Goal: Task Accomplishment & Management: Use online tool/utility

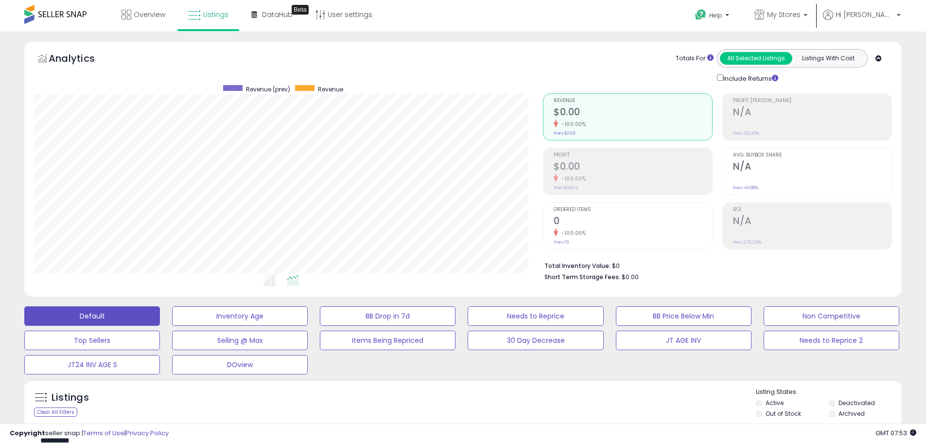
click at [71, 432] on input "**********" at bounding box center [142, 440] width 214 height 17
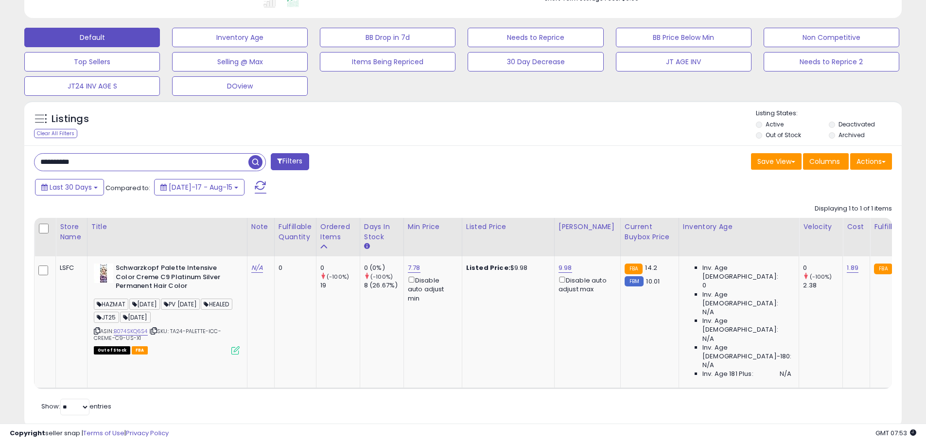
scroll to position [199, 509]
click at [257, 160] on span "button" at bounding box center [255, 162] width 14 height 14
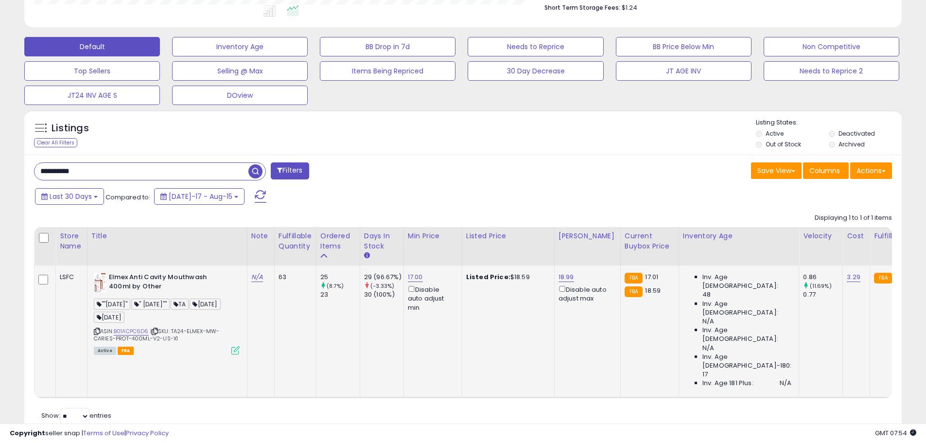
click at [233, 350] on icon at bounding box center [235, 350] width 8 height 8
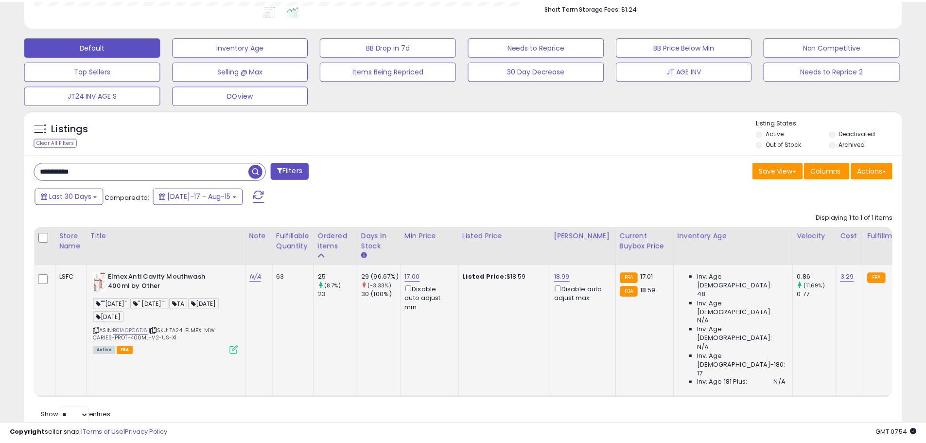
scroll to position [199, 513]
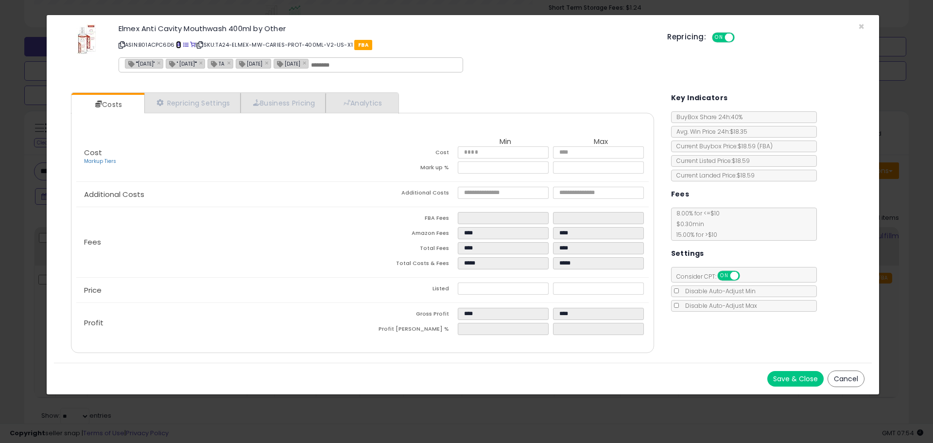
click at [180, 45] on span at bounding box center [178, 44] width 5 height 5
click at [860, 25] on span "×" at bounding box center [861, 26] width 6 height 14
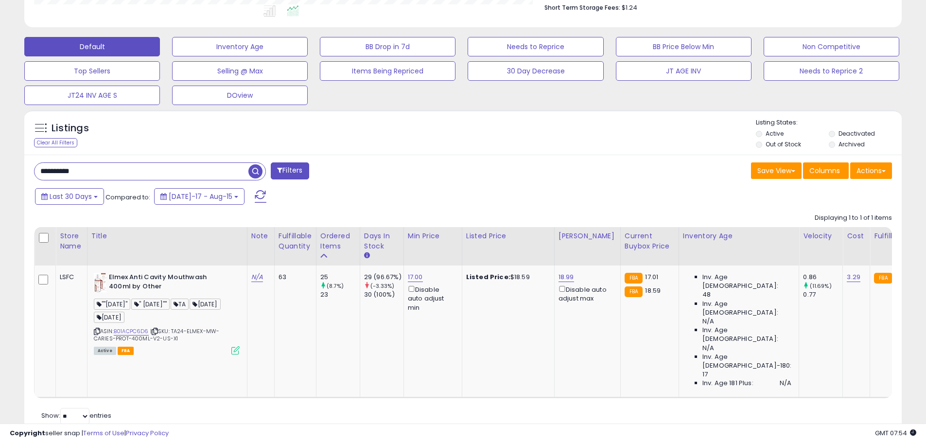
scroll to position [485773, 485463]
click at [67, 169] on input "**********" at bounding box center [142, 171] width 214 height 17
paste input "text"
type input "**********"
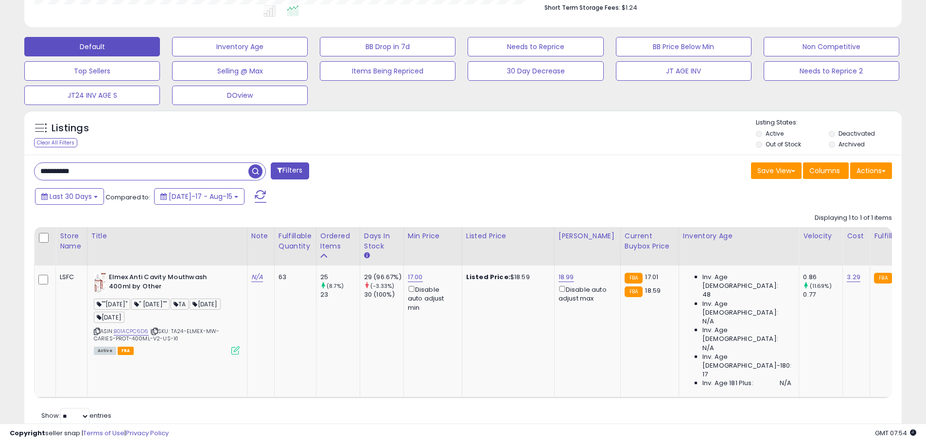
click at [255, 174] on span "button" at bounding box center [255, 171] width 14 height 14
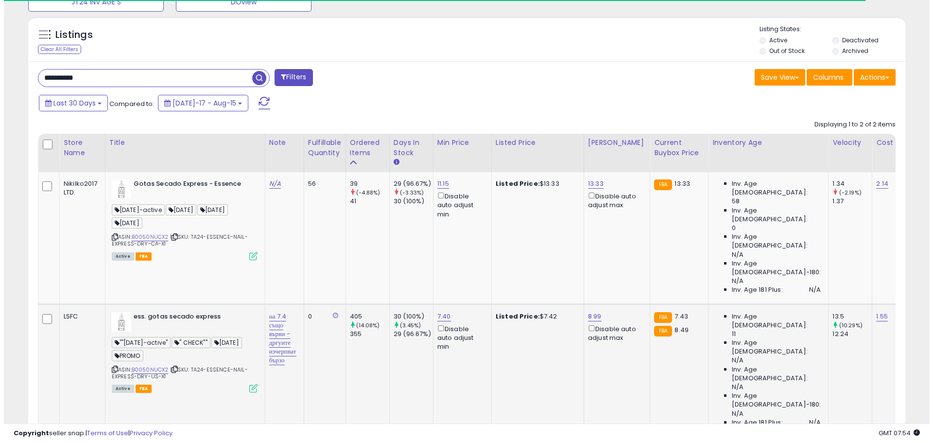
scroll to position [199, 509]
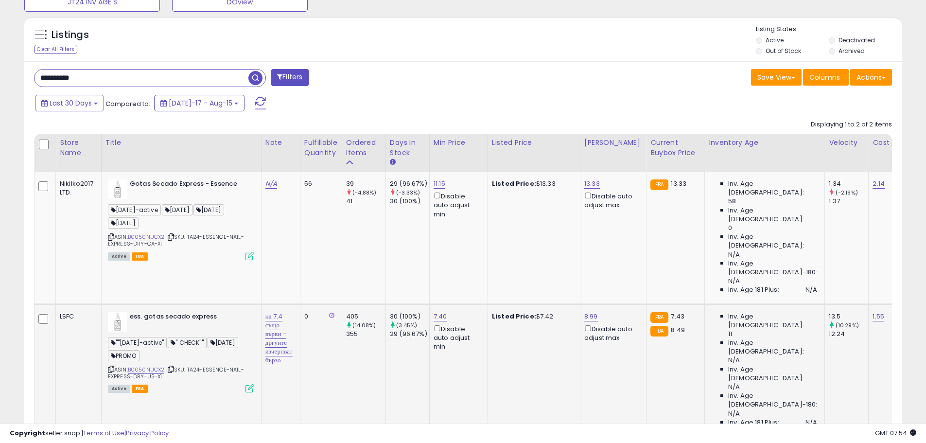
click at [246, 384] on icon at bounding box center [249, 388] width 8 height 8
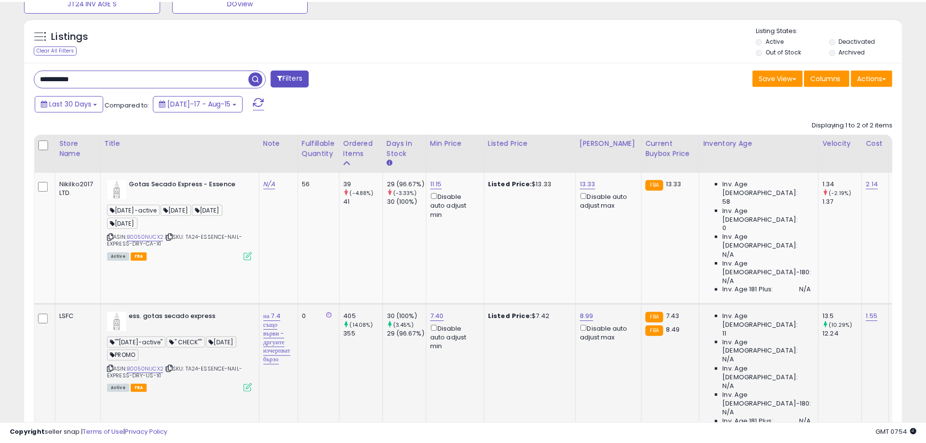
scroll to position [199, 513]
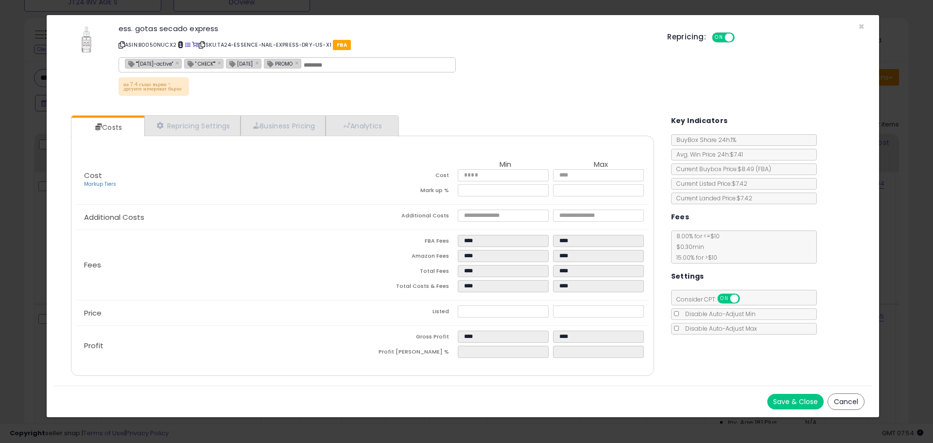
click at [182, 42] on link at bounding box center [180, 45] width 5 height 8
click at [860, 24] on span "×" at bounding box center [861, 26] width 6 height 14
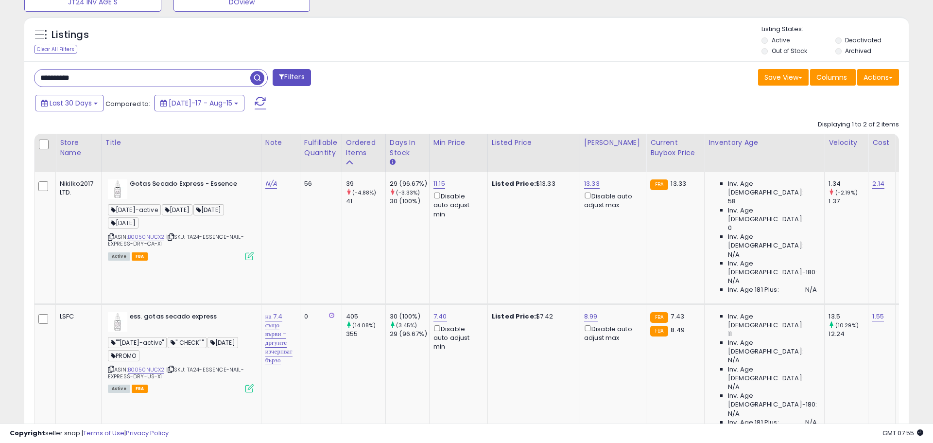
scroll to position [485773, 485463]
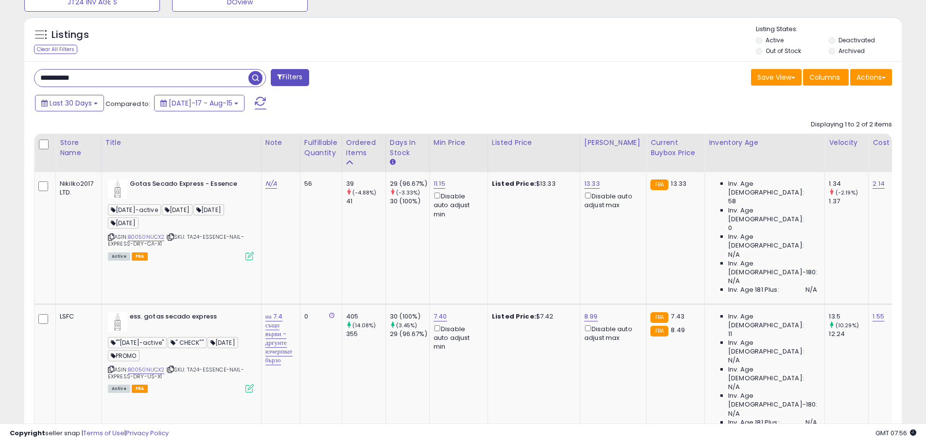
click at [914, 85] on div "**********" at bounding box center [463, 83] width 916 height 809
click at [253, 258] on icon at bounding box center [249, 256] width 8 height 8
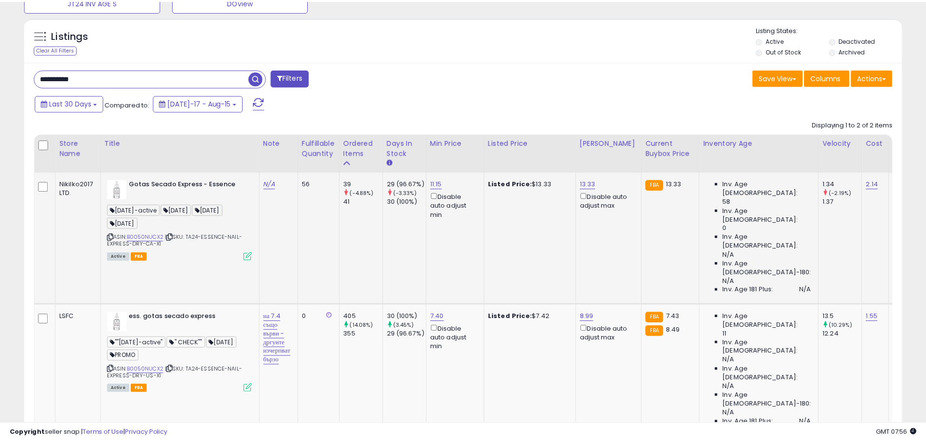
scroll to position [199, 513]
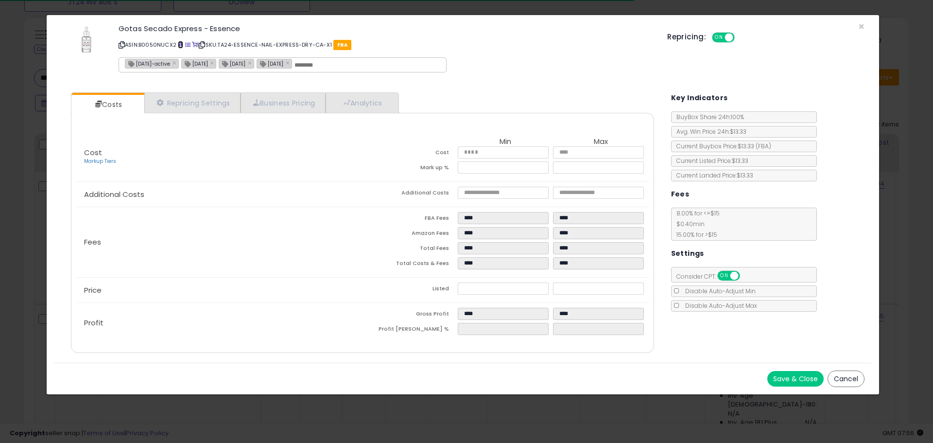
click at [181, 44] on span at bounding box center [180, 44] width 5 height 5
click at [861, 25] on span "×" at bounding box center [861, 26] width 6 height 14
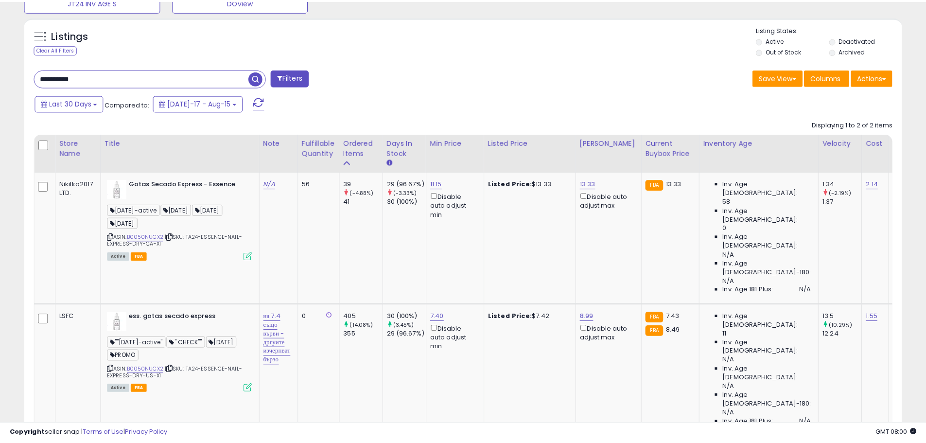
scroll to position [485773, 485463]
